Goal: Check status: Check status

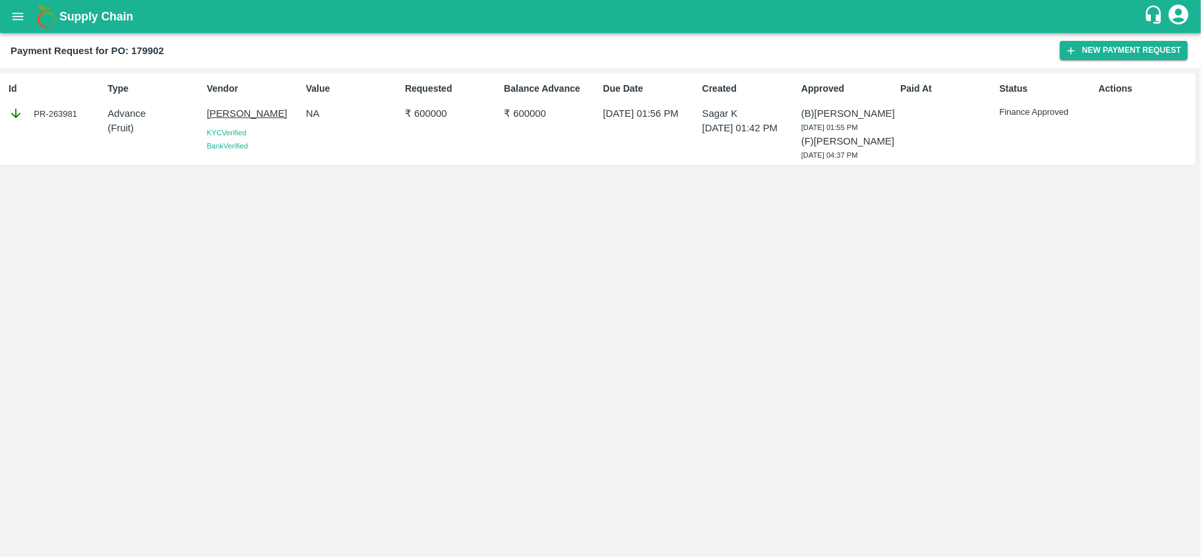
click at [5, 4] on div "Supply Chain" at bounding box center [600, 16] width 1201 height 33
click at [19, 15] on icon "open drawer" at bounding box center [18, 16] width 15 height 15
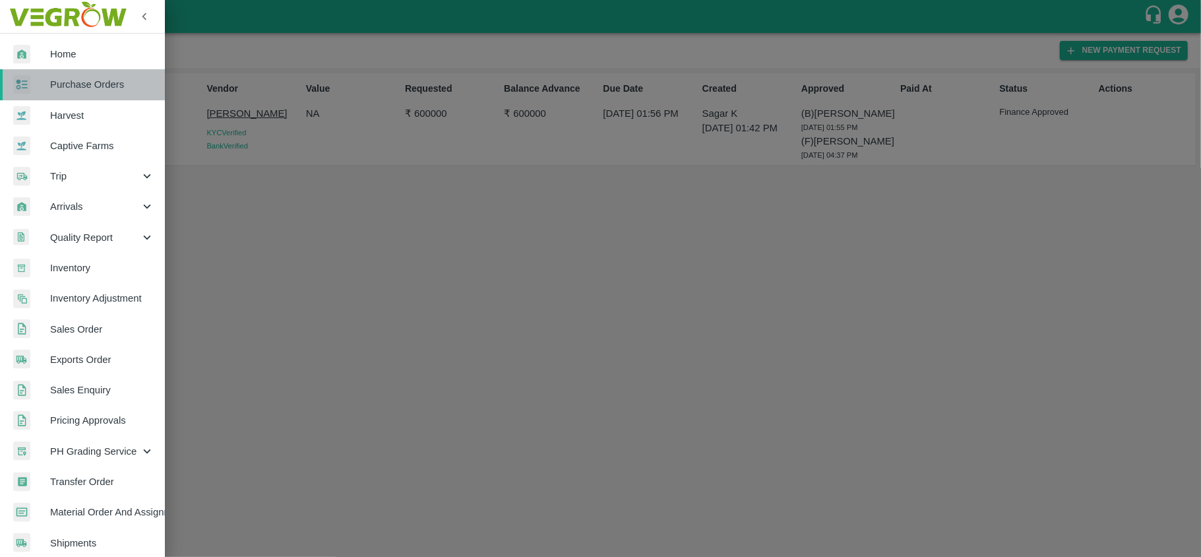
click at [91, 78] on span "Purchase Orders" at bounding box center [102, 84] width 104 height 15
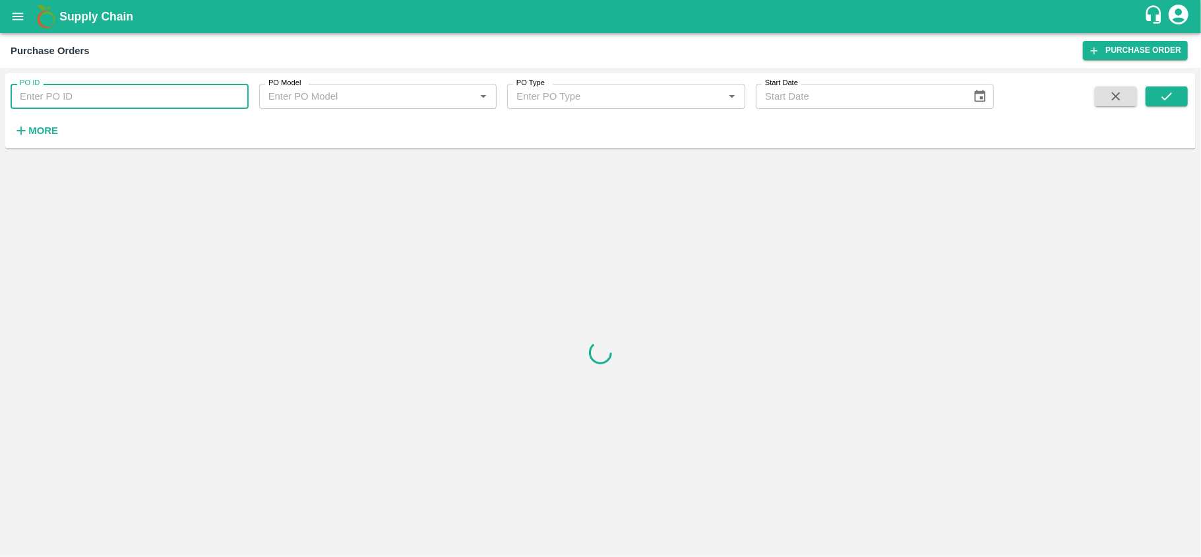
click at [122, 93] on input "PO ID" at bounding box center [130, 96] width 238 height 25
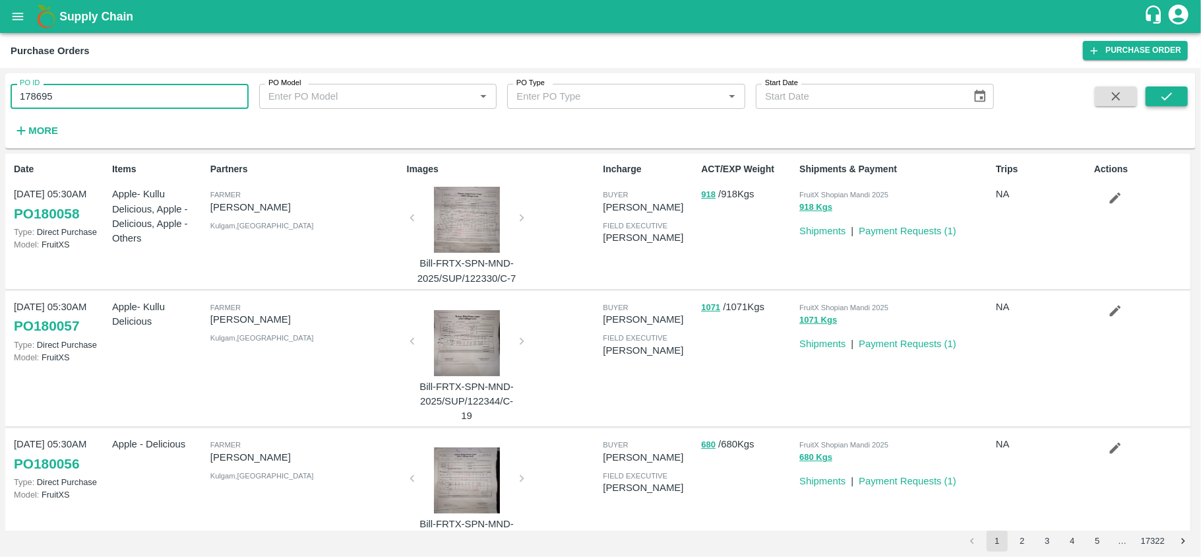
type input "178695"
click at [1175, 103] on button "submit" at bounding box center [1167, 96] width 42 height 20
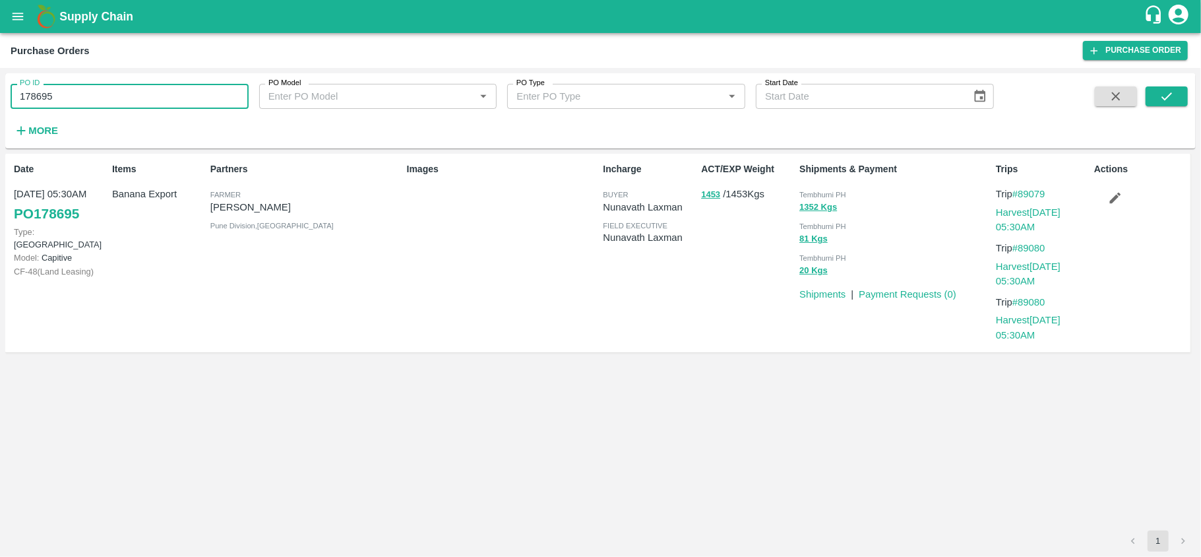
click at [107, 94] on input "178695" at bounding box center [130, 96] width 238 height 25
